Goal: Task Accomplishment & Management: Manage account settings

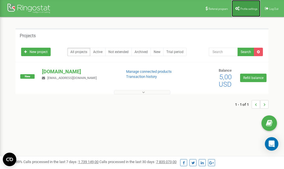
click at [243, 9] on span "Profile settings" at bounding box center [248, 8] width 17 height 3
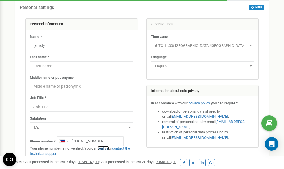
click at [105, 147] on link "verify it" at bounding box center [103, 148] width 12 height 4
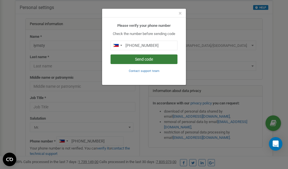
click at [150, 59] on button "Send code" at bounding box center [144, 59] width 67 height 10
